Goal: Consume media (video, audio): Consume media (video, audio)

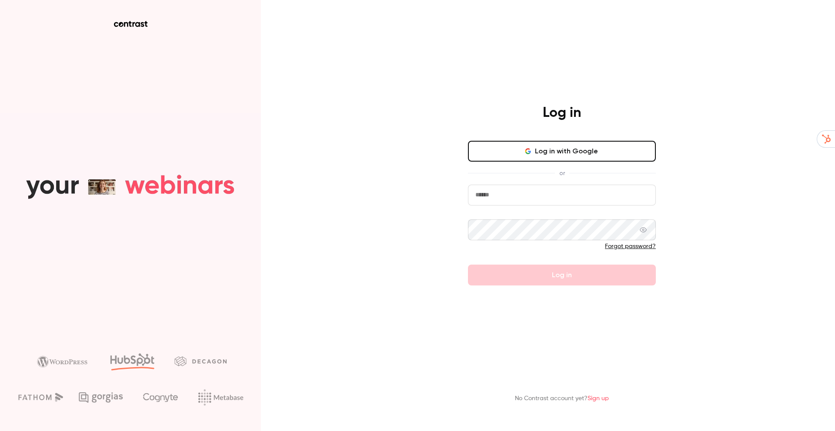
click at [579, 155] on button "Log in with Google" at bounding box center [562, 151] width 188 height 21
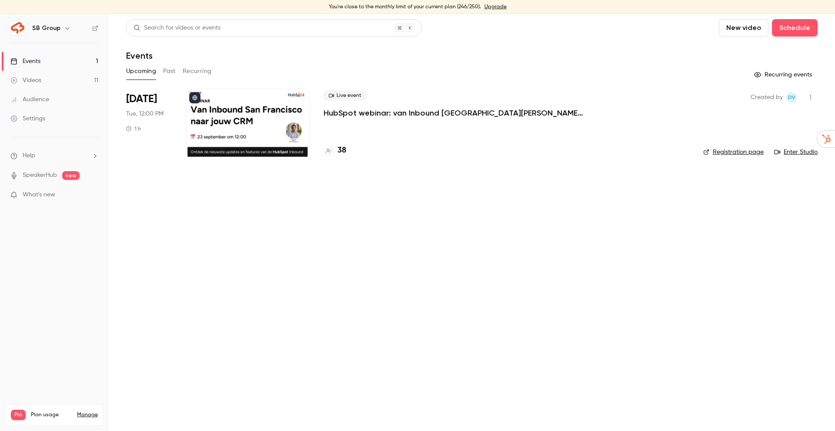
click at [38, 83] on div "Videos" at bounding box center [25, 80] width 31 height 9
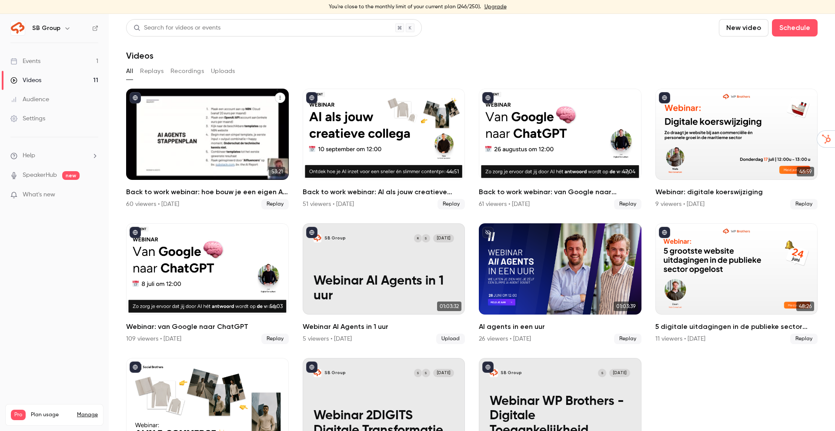
click at [173, 122] on div "Back to work webinar: hoe bouw je een eigen AI agent?" at bounding box center [207, 134] width 163 height 91
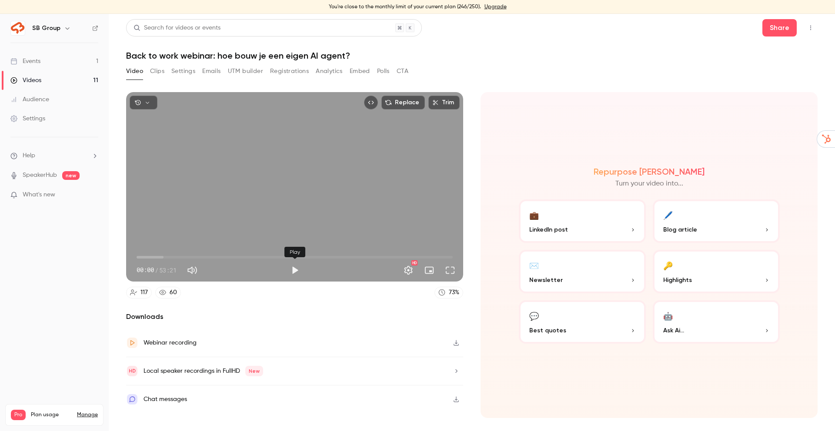
click at [292, 267] on button "Play" at bounding box center [294, 270] width 17 height 17
click at [155, 260] on span "00:02" at bounding box center [295, 257] width 316 height 14
click at [172, 260] on span "03:09" at bounding box center [295, 257] width 316 height 14
click at [248, 255] on span "05:56" at bounding box center [295, 257] width 316 height 14
click at [266, 254] on span "21:52" at bounding box center [295, 257] width 316 height 14
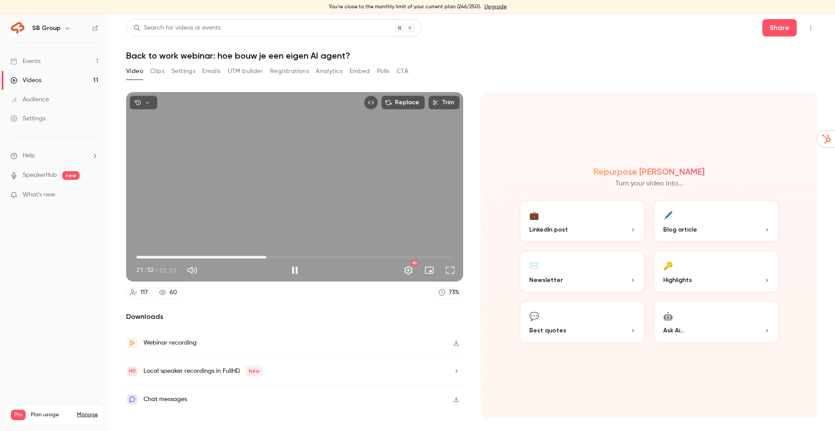
click at [302, 255] on span "21:52" at bounding box center [295, 257] width 316 height 14
click at [322, 253] on span "31:15" at bounding box center [295, 257] width 316 height 14
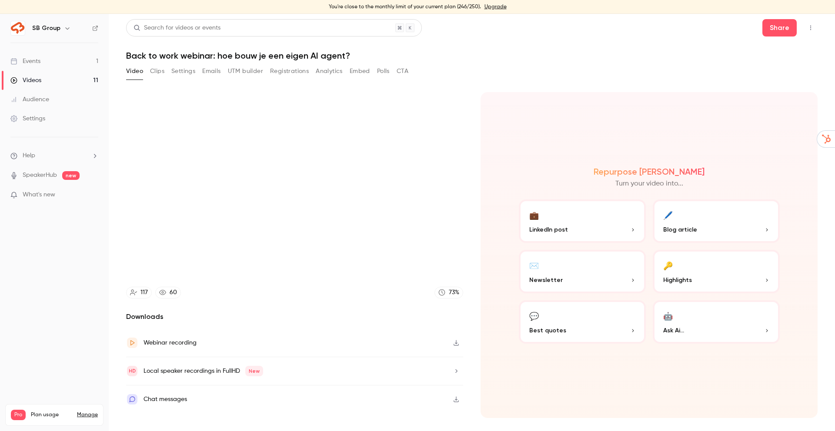
type input "******"
click at [42, 77] on link "Videos 11" at bounding box center [54, 80] width 109 height 19
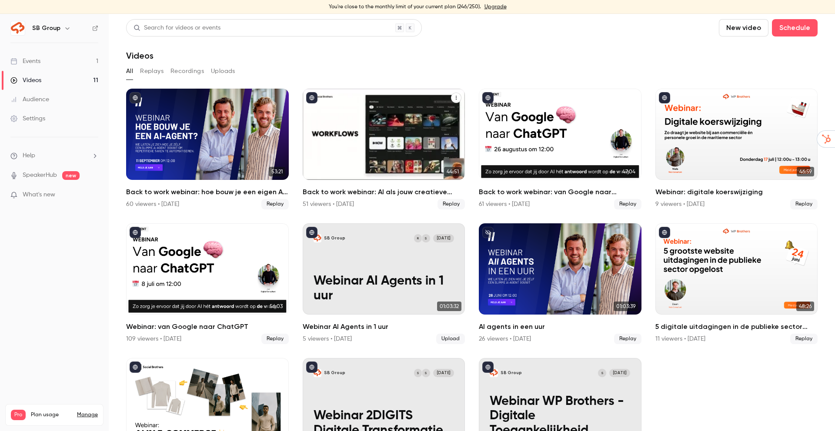
click at [393, 120] on div "Back to work webinar: AI als jouw creatieve collega" at bounding box center [384, 134] width 163 height 91
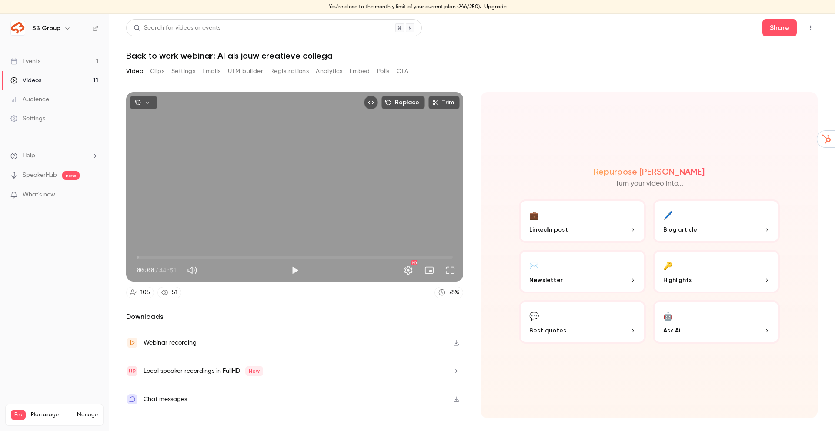
click at [283, 269] on div "00:00 / 44:51" at bounding box center [212, 270] width 150 height 14
click at [293, 271] on button "Play" at bounding box center [294, 270] width 17 height 17
click at [177, 257] on span "05:44" at bounding box center [295, 257] width 316 height 14
click at [207, 254] on span "05:44" at bounding box center [295, 257] width 316 height 14
click at [227, 254] on span "09:59" at bounding box center [295, 257] width 316 height 14
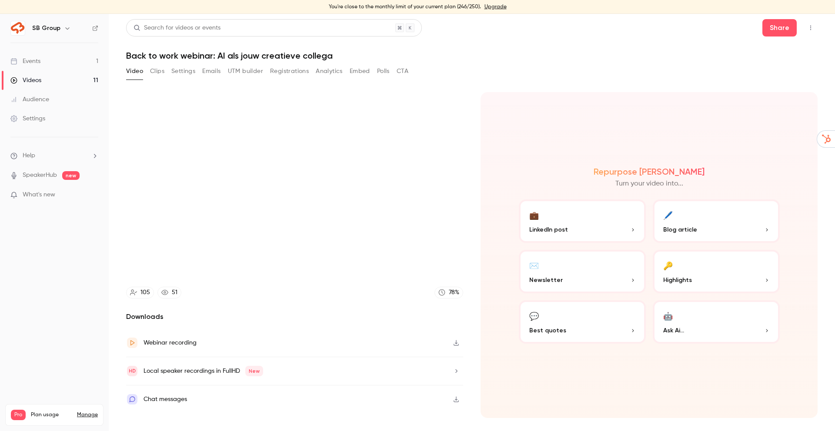
click at [556, 147] on div "Repurpose Ai Turn your video into... 💼 LinkedIn post 🖊️ Blog article ✉️ Newslet…" at bounding box center [648, 255] width 337 height 326
type input "*****"
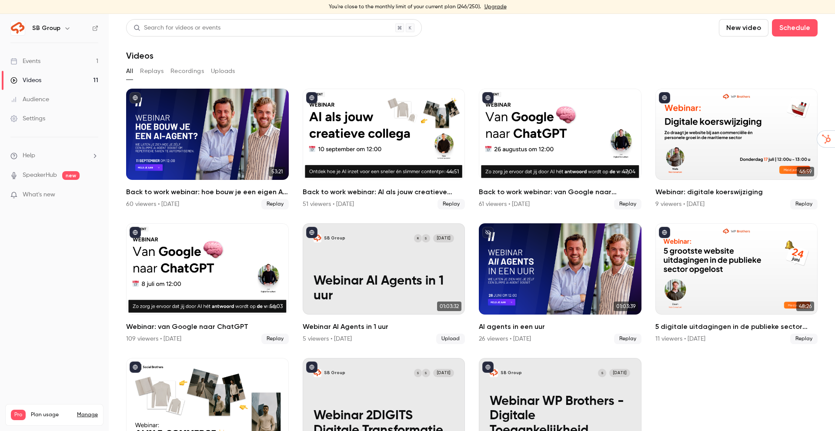
click at [35, 100] on div "Audience" at bounding box center [29, 99] width 39 height 9
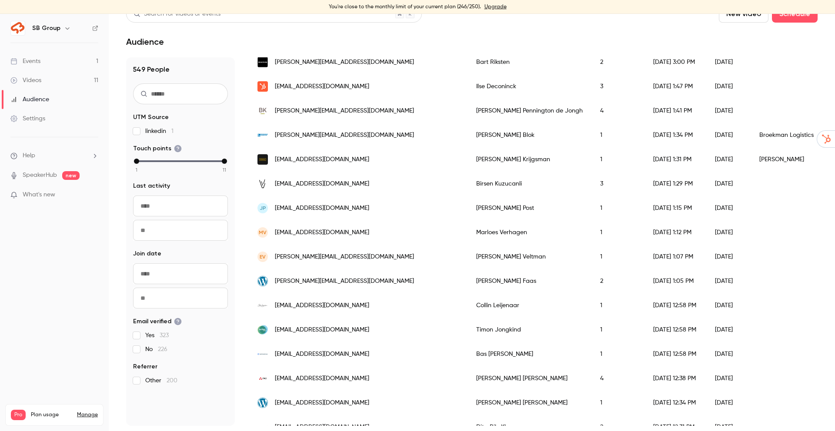
scroll to position [877, 0]
click at [365, 276] on div "[PERSON_NAME][EMAIL_ADDRESS][DOMAIN_NAME]" at bounding box center [358, 281] width 219 height 24
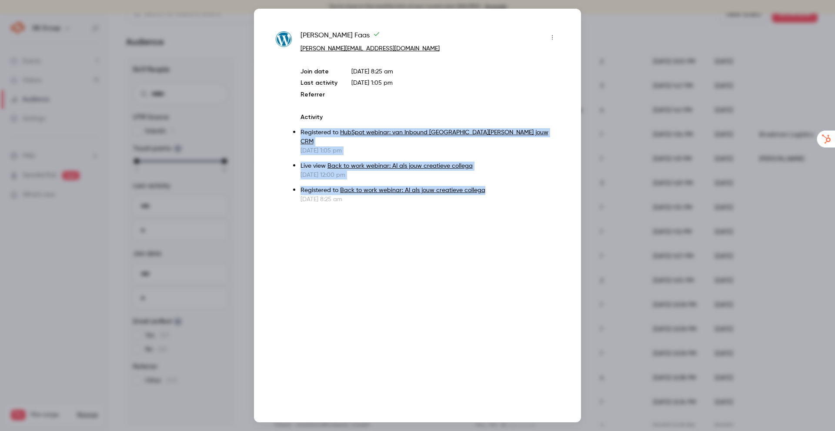
drag, startPoint x: 297, startPoint y: 128, endPoint x: 529, endPoint y: 180, distance: 237.5
click at [529, 180] on div "[PERSON_NAME] [PERSON_NAME][EMAIL_ADDRESS][DOMAIN_NAME] Join date [DATE] 8:25 a…" at bounding box center [417, 116] width 283 height 173
click at [501, 162] on p "Live view Back to work webinar: AI als jouw creatieve collega" at bounding box center [429, 166] width 259 height 9
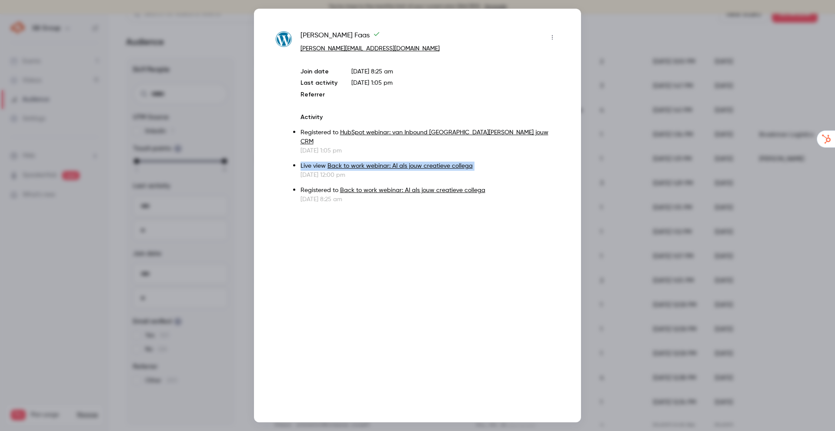
drag, startPoint x: 501, startPoint y: 161, endPoint x: 291, endPoint y: 151, distance: 210.2
click at [291, 151] on div "[PERSON_NAME] [PERSON_NAME][EMAIL_ADDRESS][DOMAIN_NAME] Join date [DATE] 8:25 a…" at bounding box center [417, 116] width 283 height 173
click at [618, 115] on div at bounding box center [417, 215] width 835 height 431
